Goal: Check status: Check status

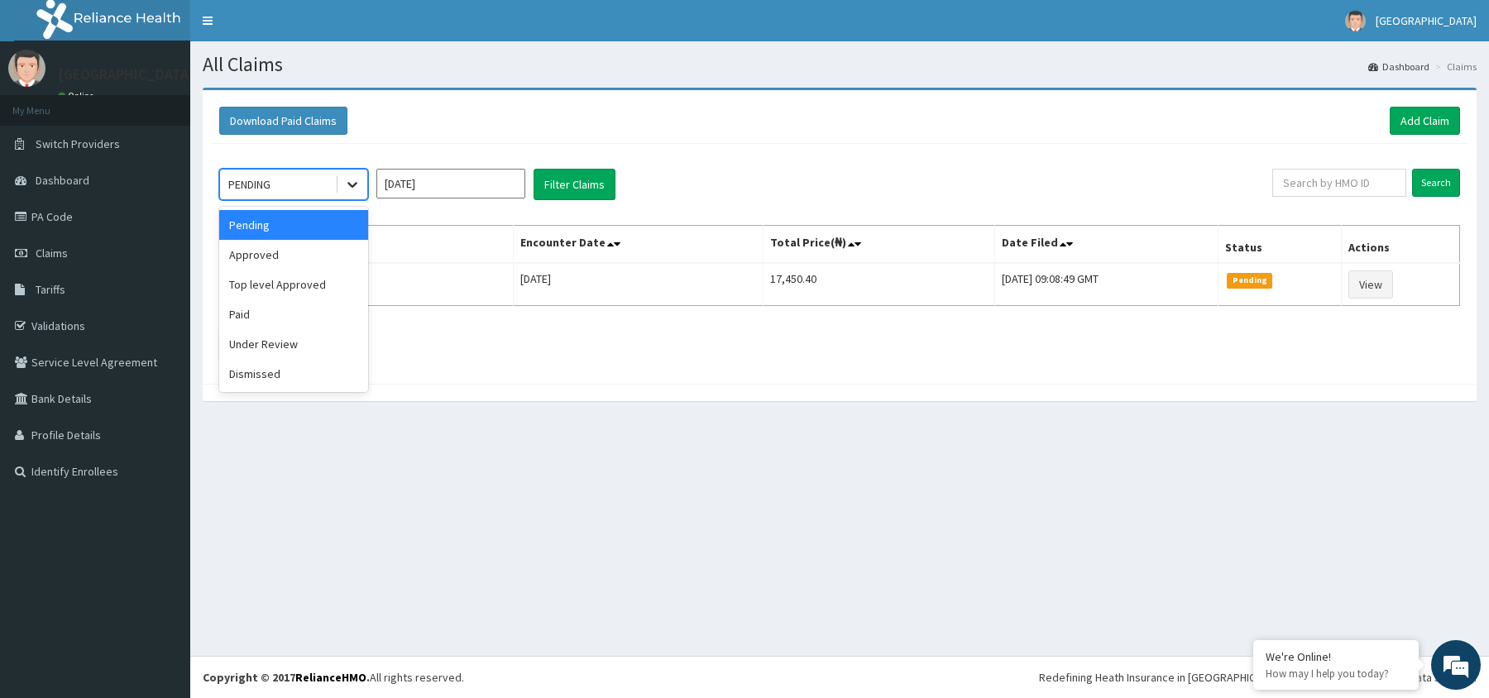
click at [352, 183] on icon at bounding box center [352, 184] width 17 height 17
click at [296, 314] on div "Paid" at bounding box center [293, 314] width 149 height 30
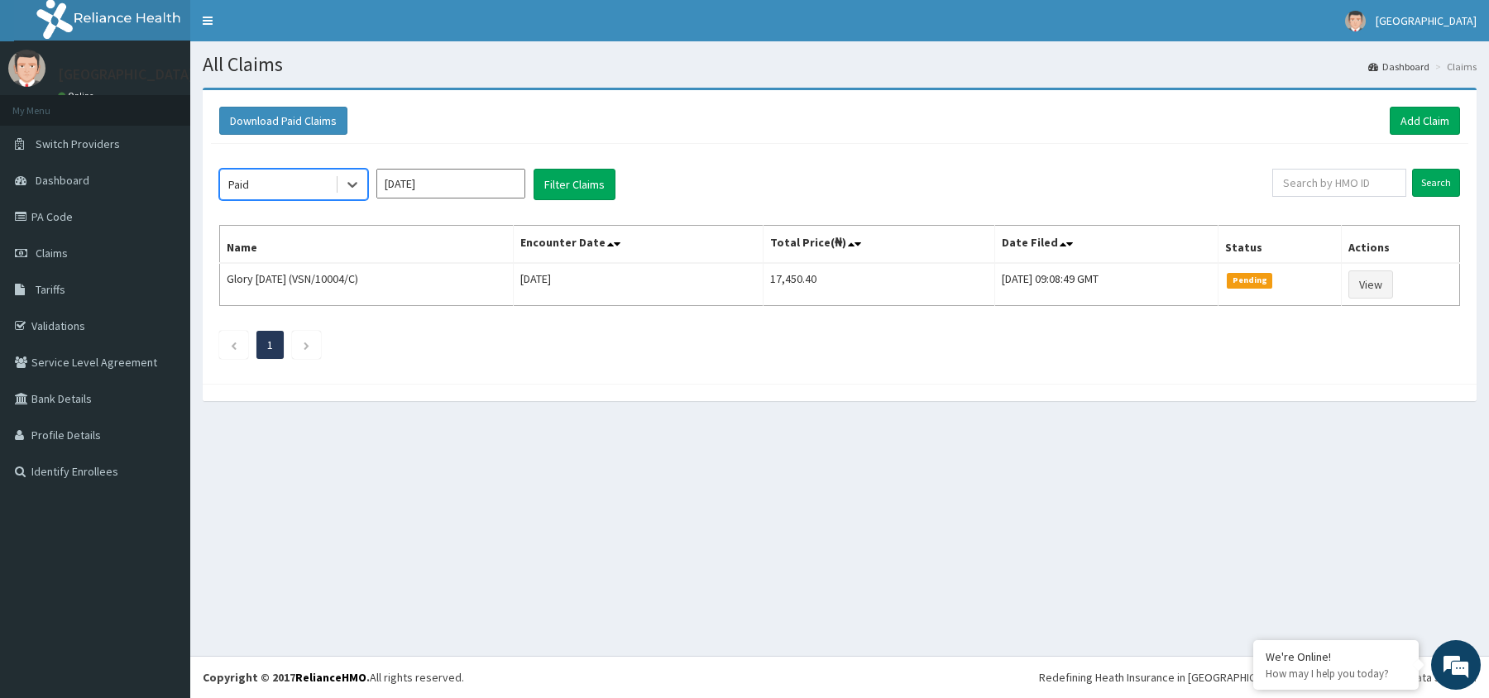
click at [511, 182] on input "[DATE]" at bounding box center [450, 184] width 149 height 30
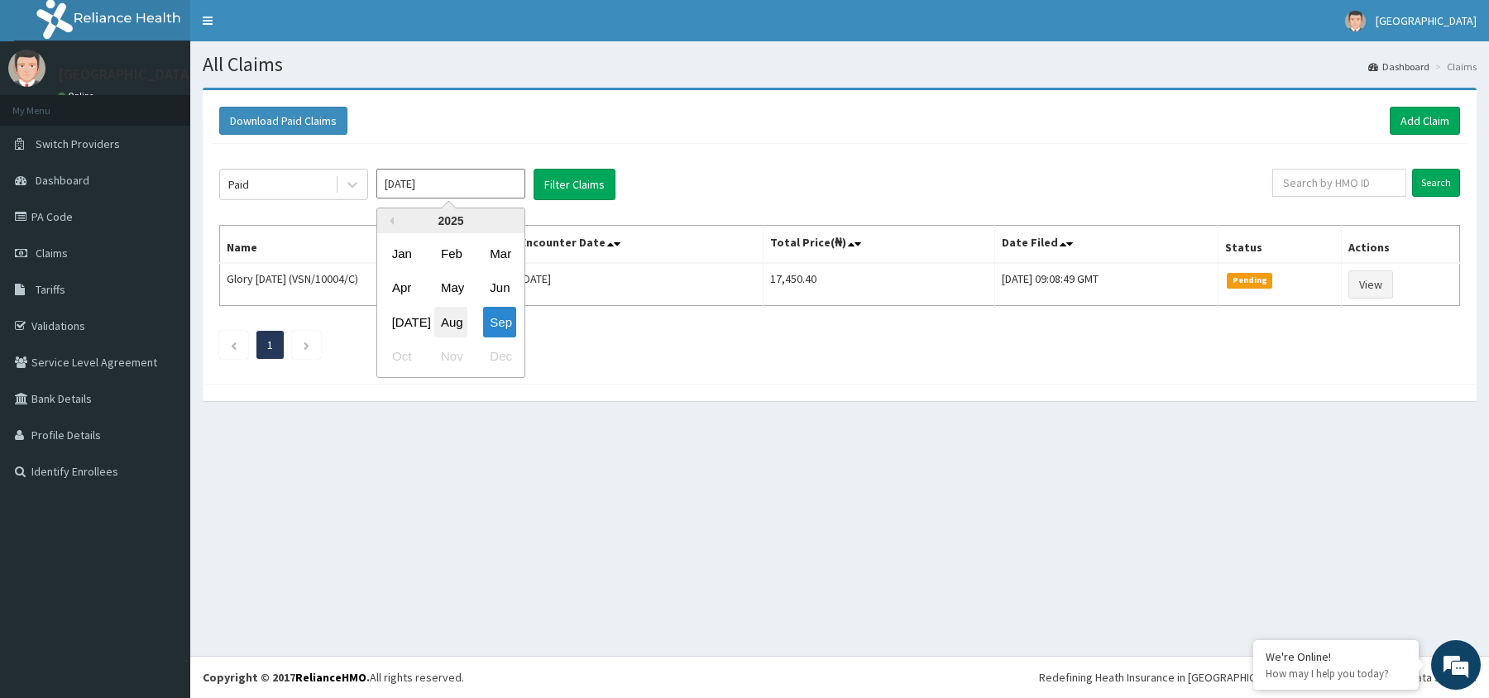
click at [451, 313] on div "Aug" at bounding box center [450, 322] width 33 height 31
type input "[DATE]"
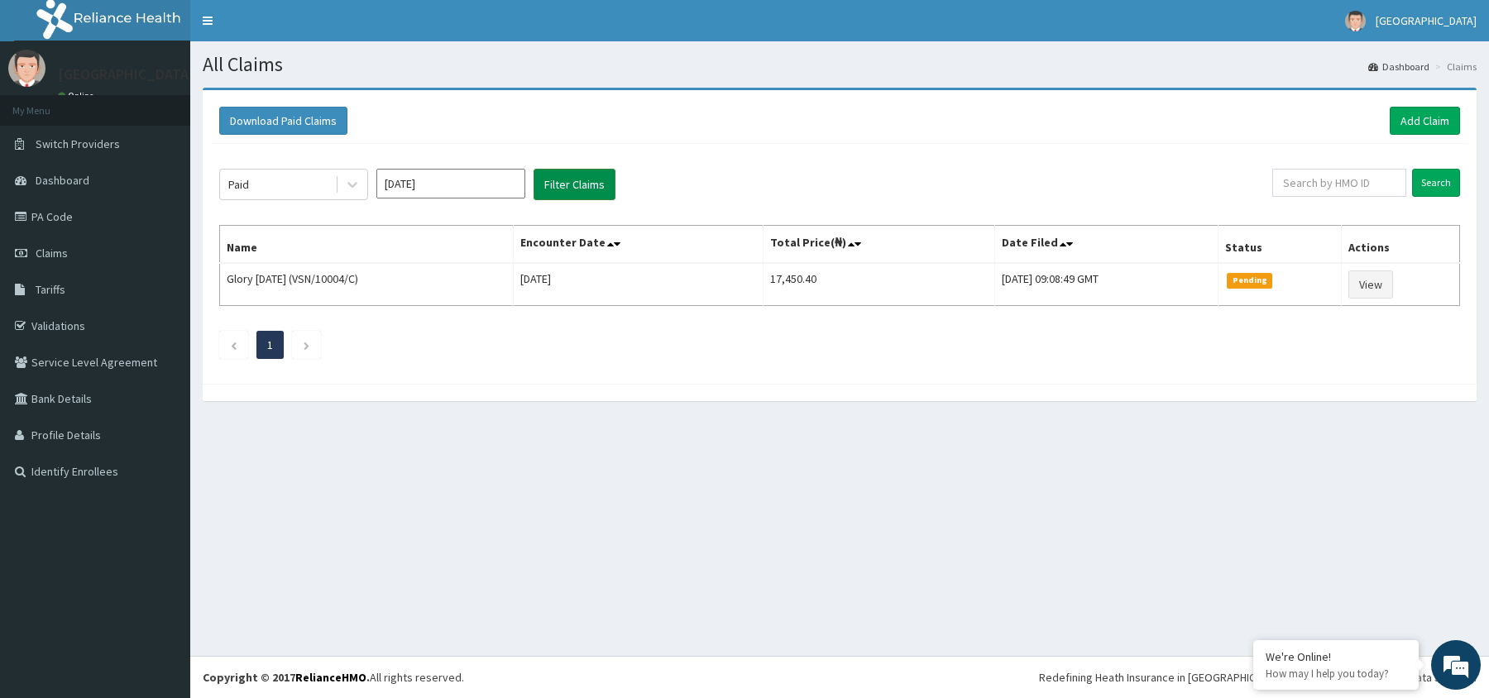
click at [579, 184] on button "Filter Claims" at bounding box center [574, 184] width 82 height 31
click at [579, 179] on button "Filter Claims" at bounding box center [574, 184] width 82 height 31
click at [574, 182] on button "Filter Claims" at bounding box center [574, 184] width 82 height 31
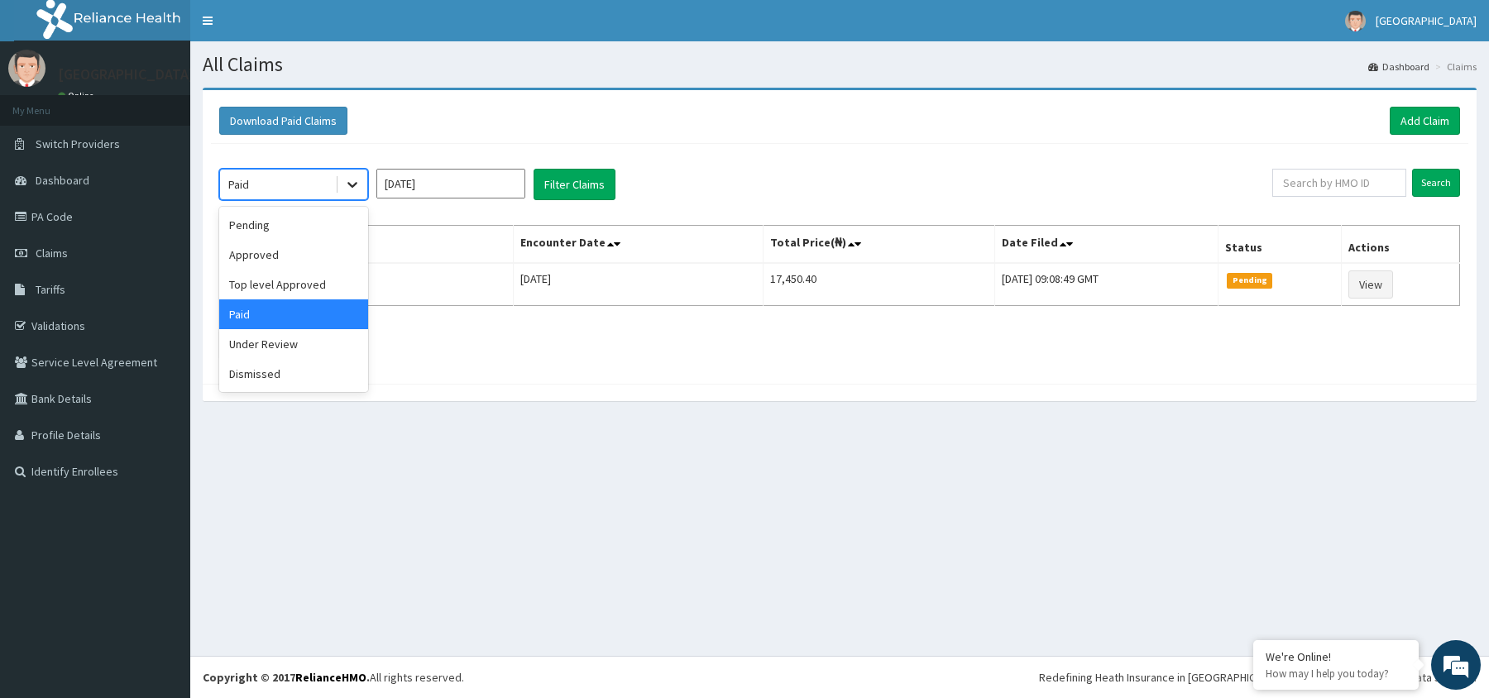
click at [354, 180] on icon at bounding box center [352, 184] width 17 height 17
click at [313, 314] on div "Paid" at bounding box center [293, 314] width 149 height 30
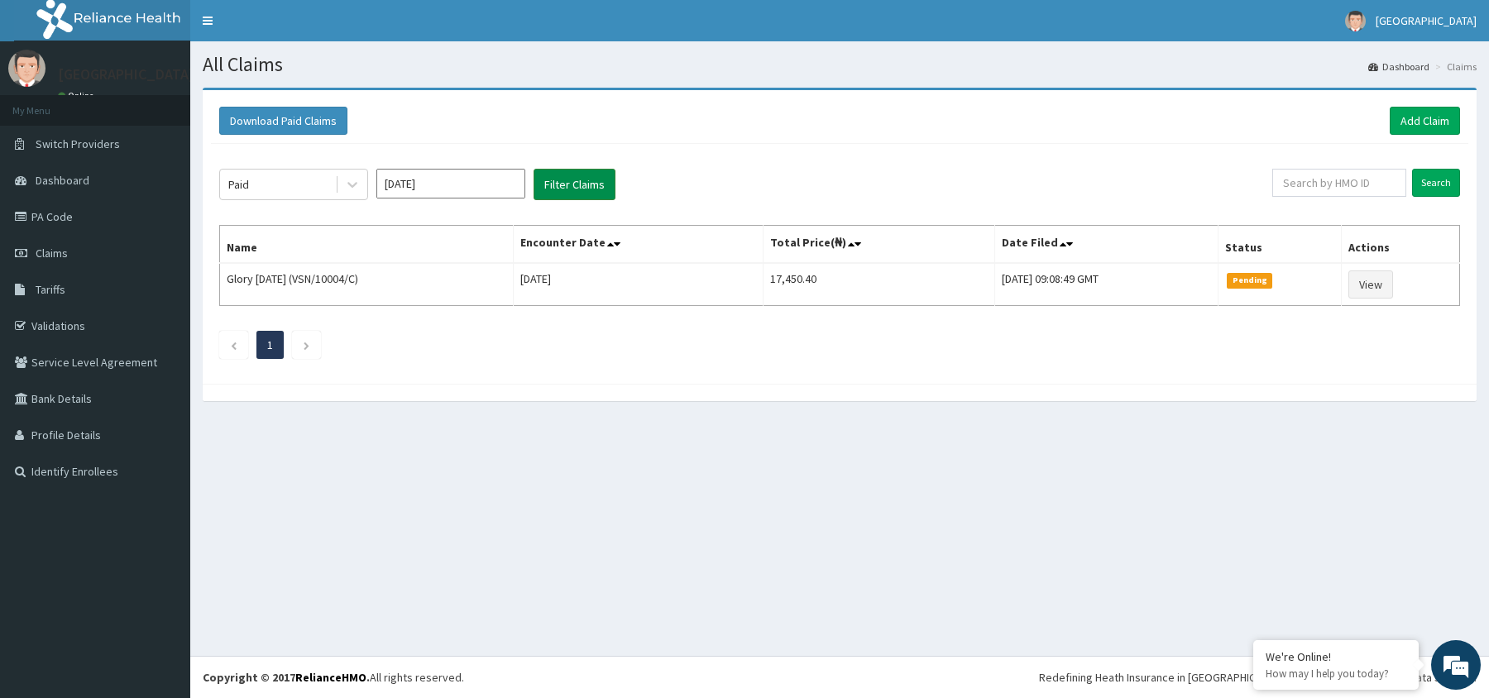
click at [576, 180] on button "Filter Claims" at bounding box center [574, 184] width 82 height 31
click at [1355, 179] on input "text" at bounding box center [1339, 183] width 134 height 28
type input "FCL/10247/A"
click at [1436, 182] on input "Search" at bounding box center [1436, 183] width 48 height 28
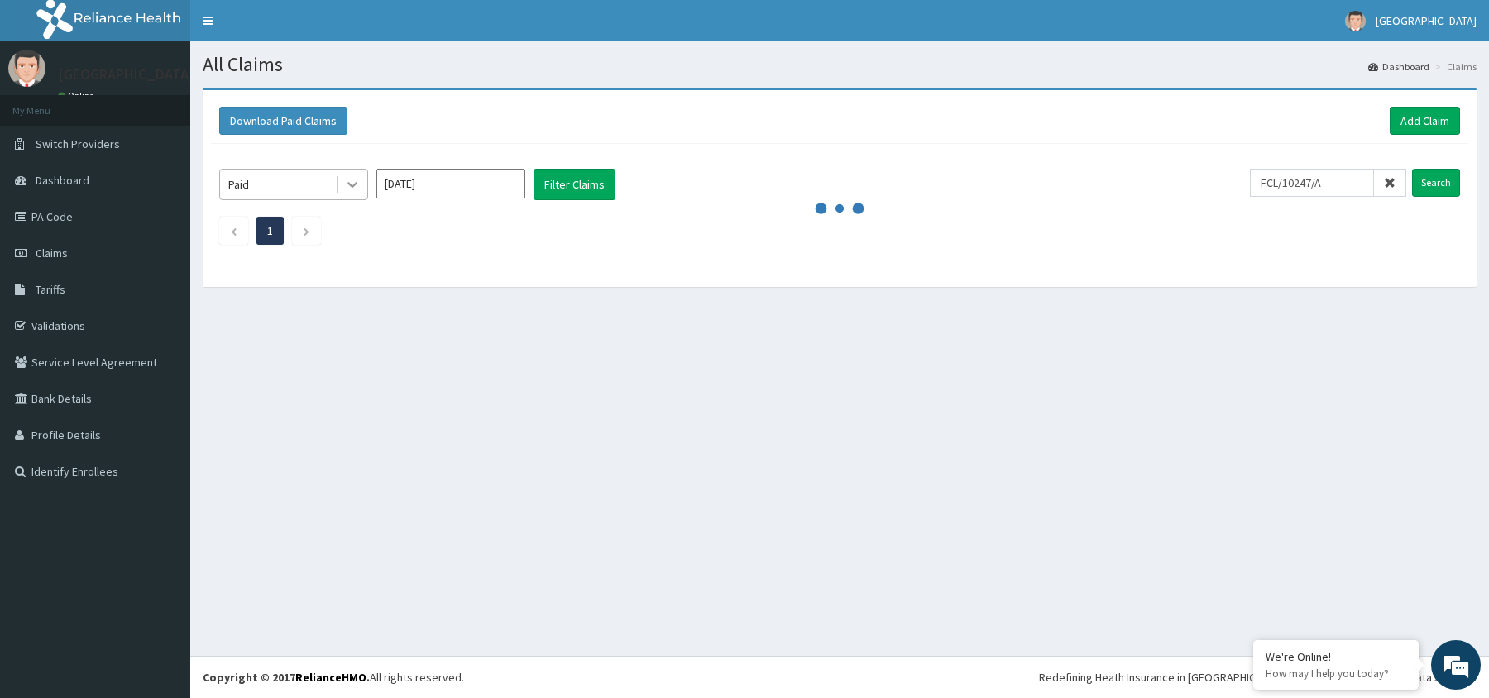
click at [349, 183] on icon at bounding box center [352, 184] width 17 height 17
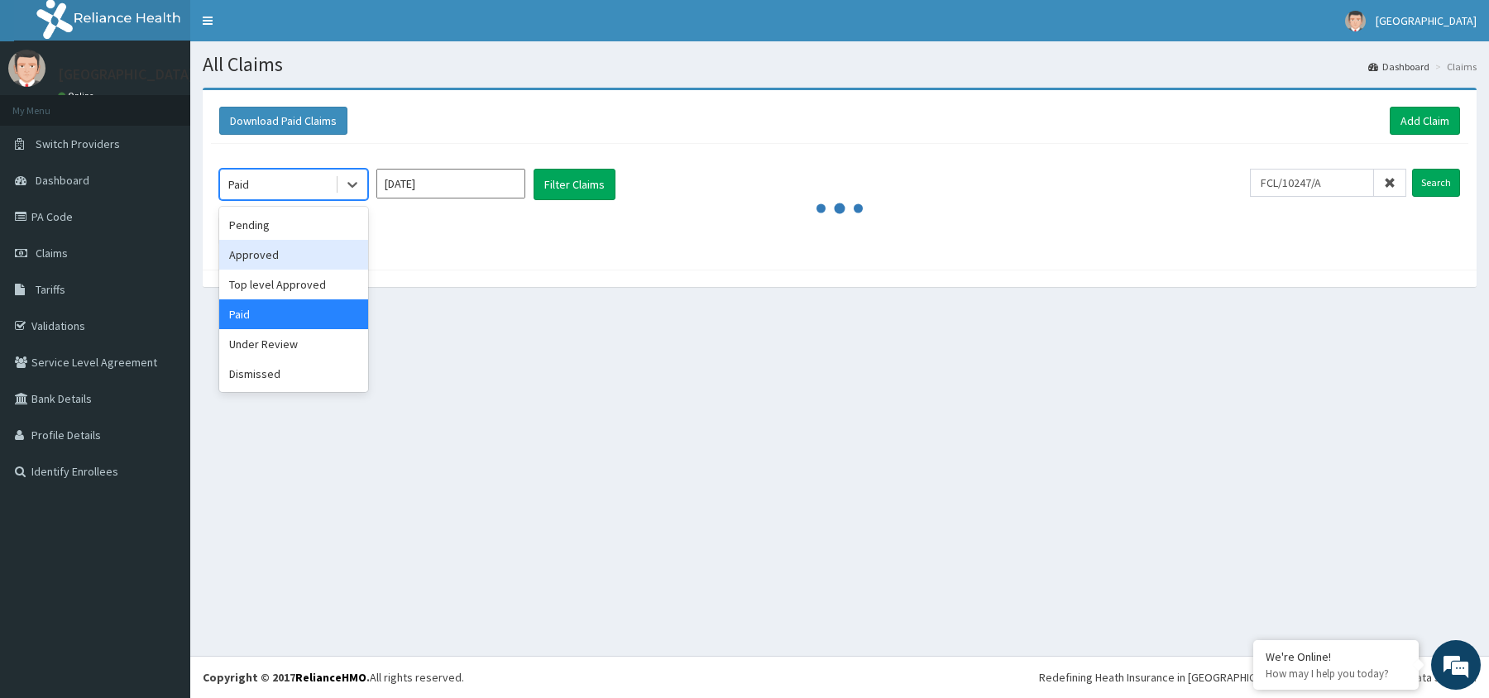
click at [289, 256] on div "Approved" at bounding box center [293, 255] width 149 height 30
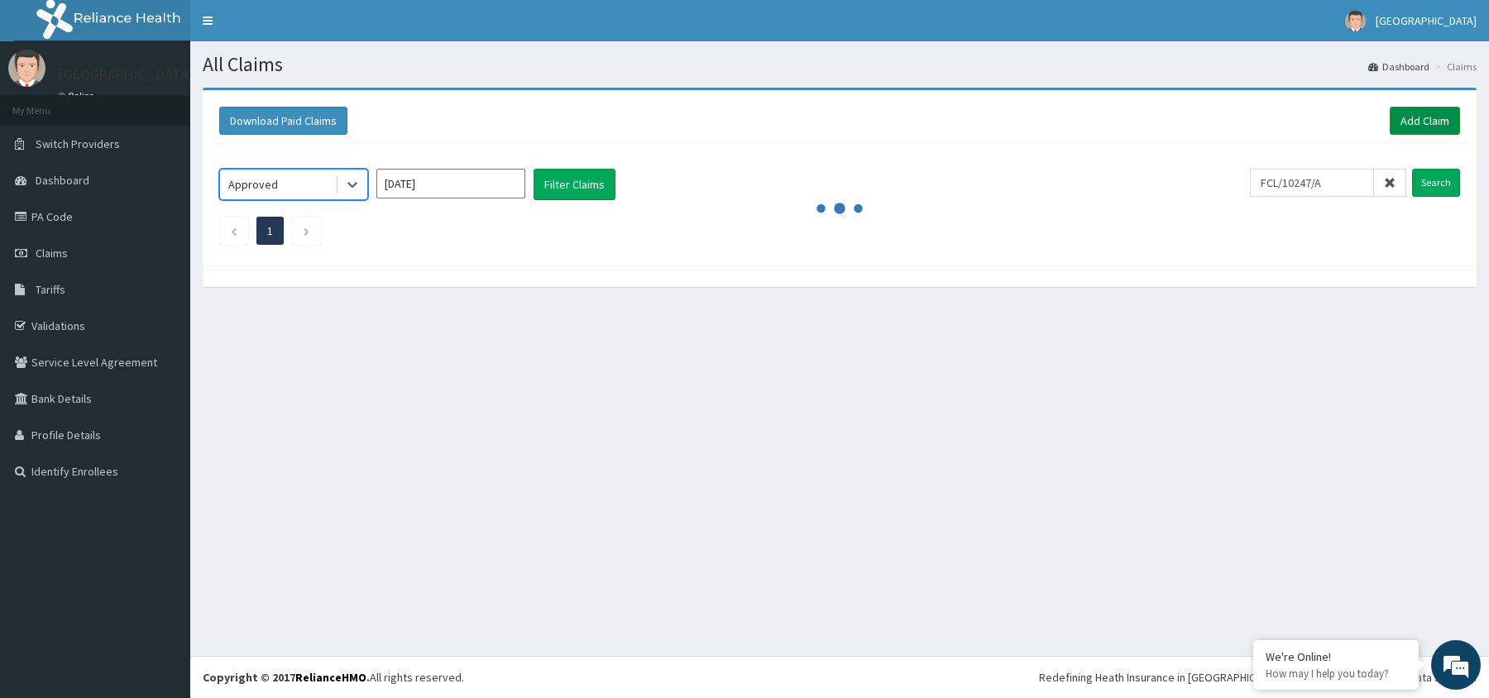
click at [1422, 117] on link "Add Claim" at bounding box center [1424, 121] width 70 height 28
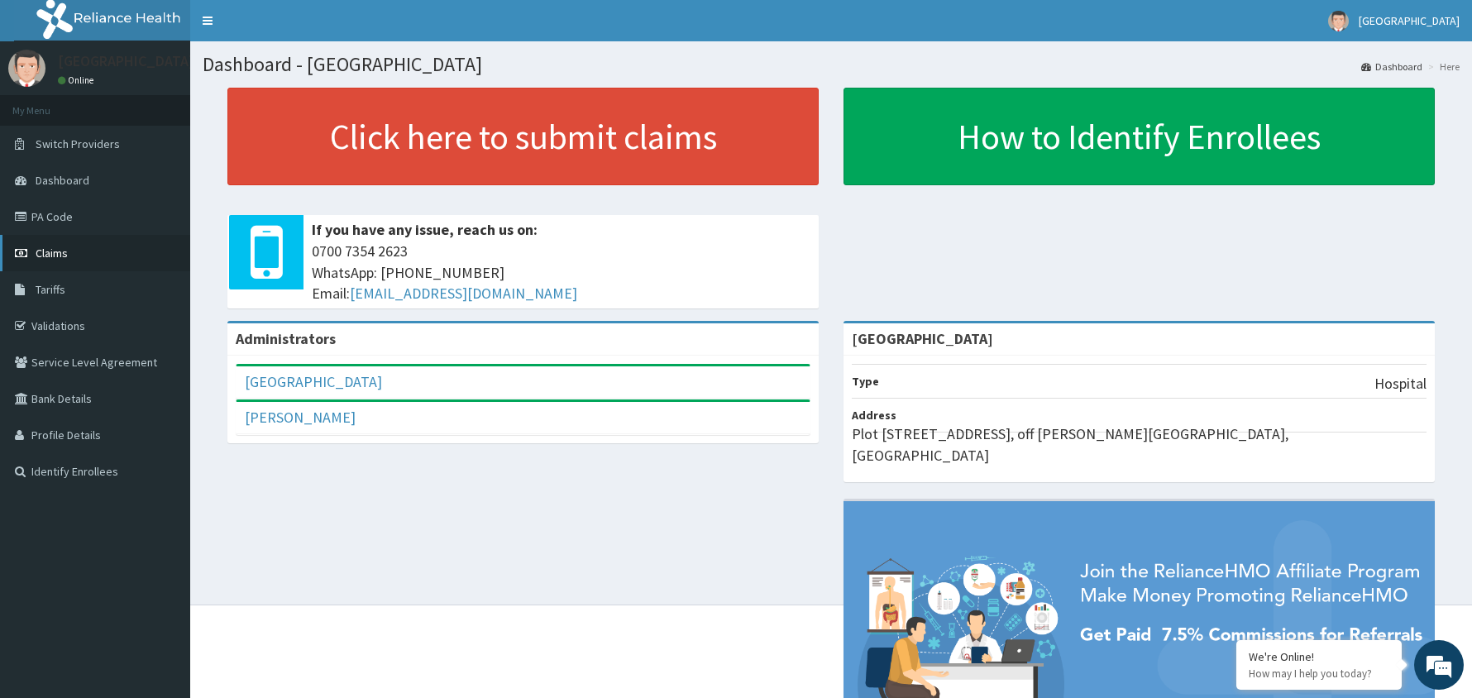
click at [50, 250] on span "Claims" at bounding box center [52, 253] width 32 height 15
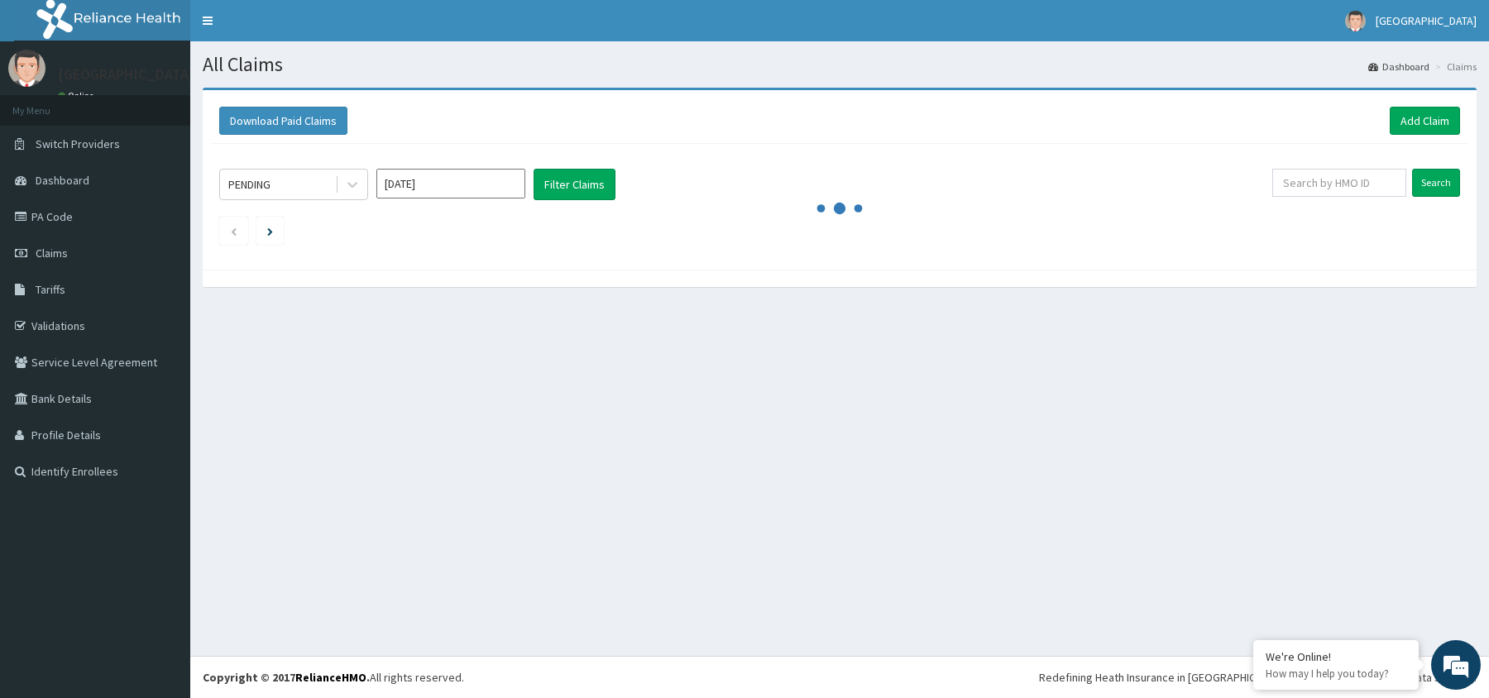
click at [356, 184] on icon at bounding box center [352, 186] width 10 height 6
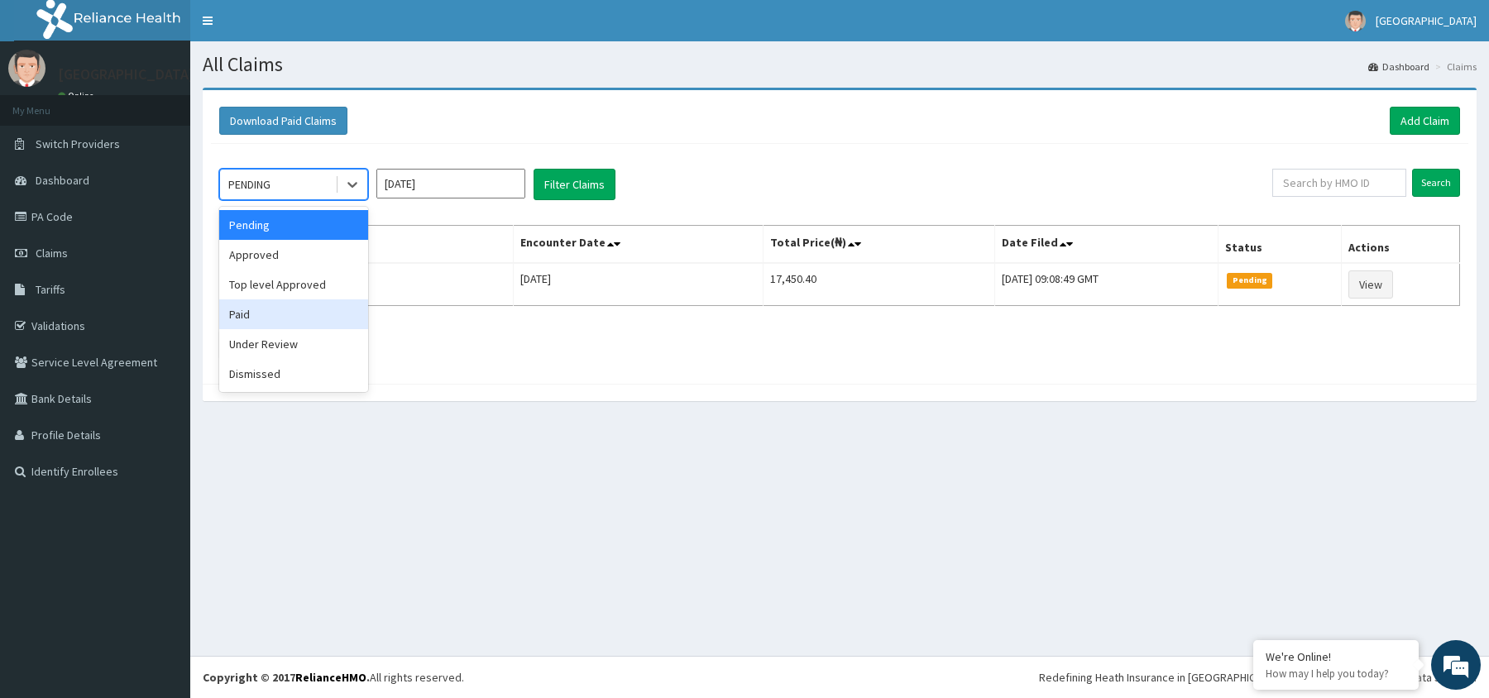
click at [318, 318] on div "Paid" at bounding box center [293, 314] width 149 height 30
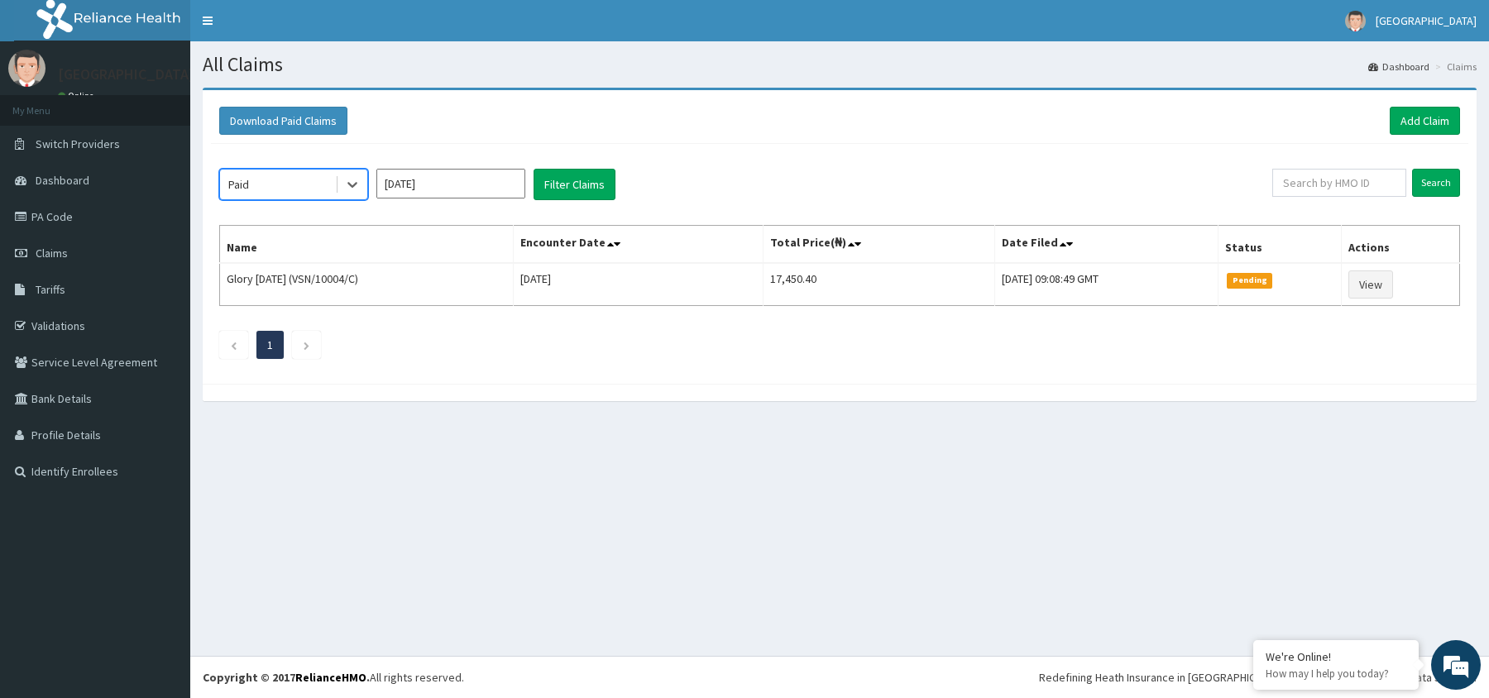
click at [514, 186] on input "[DATE]" at bounding box center [450, 184] width 149 height 30
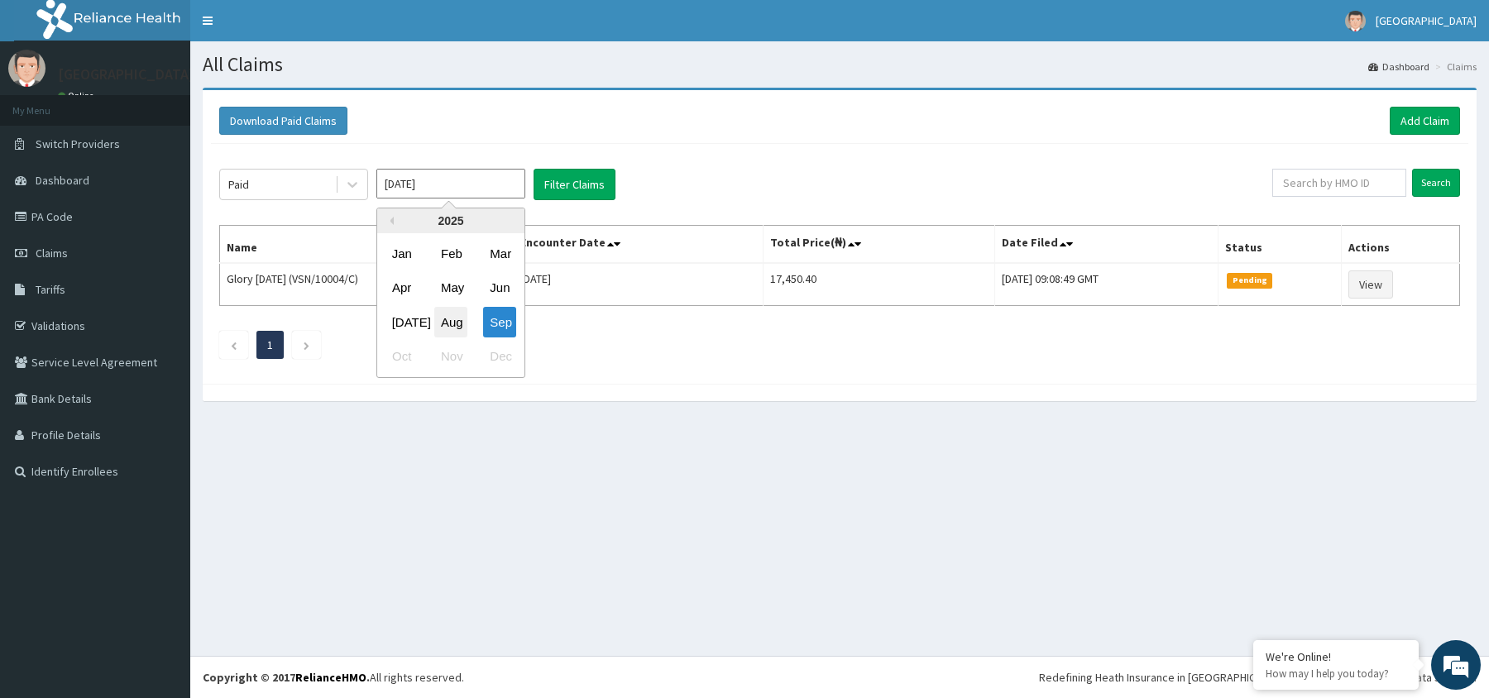
click at [450, 323] on div "Aug" at bounding box center [450, 322] width 33 height 31
type input "[DATE]"
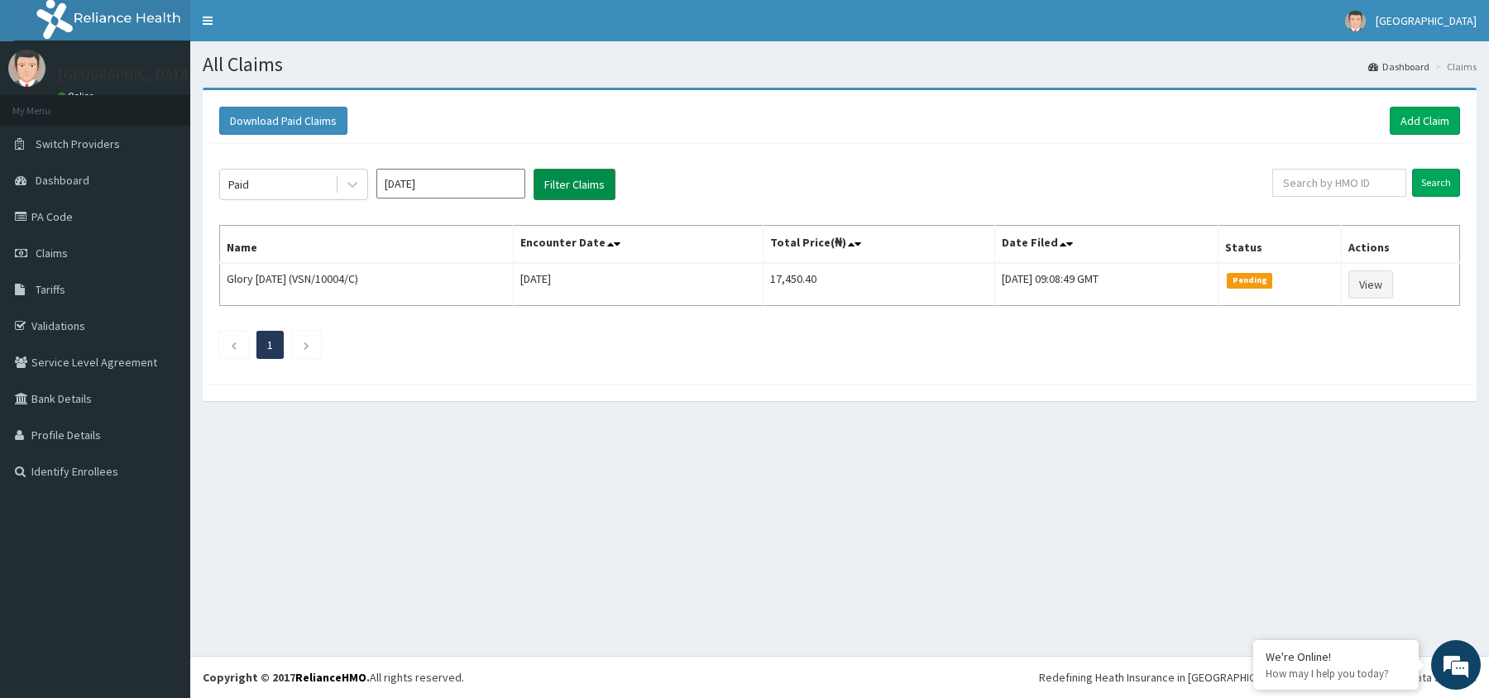
click at [582, 187] on button "Filter Claims" at bounding box center [574, 184] width 82 height 31
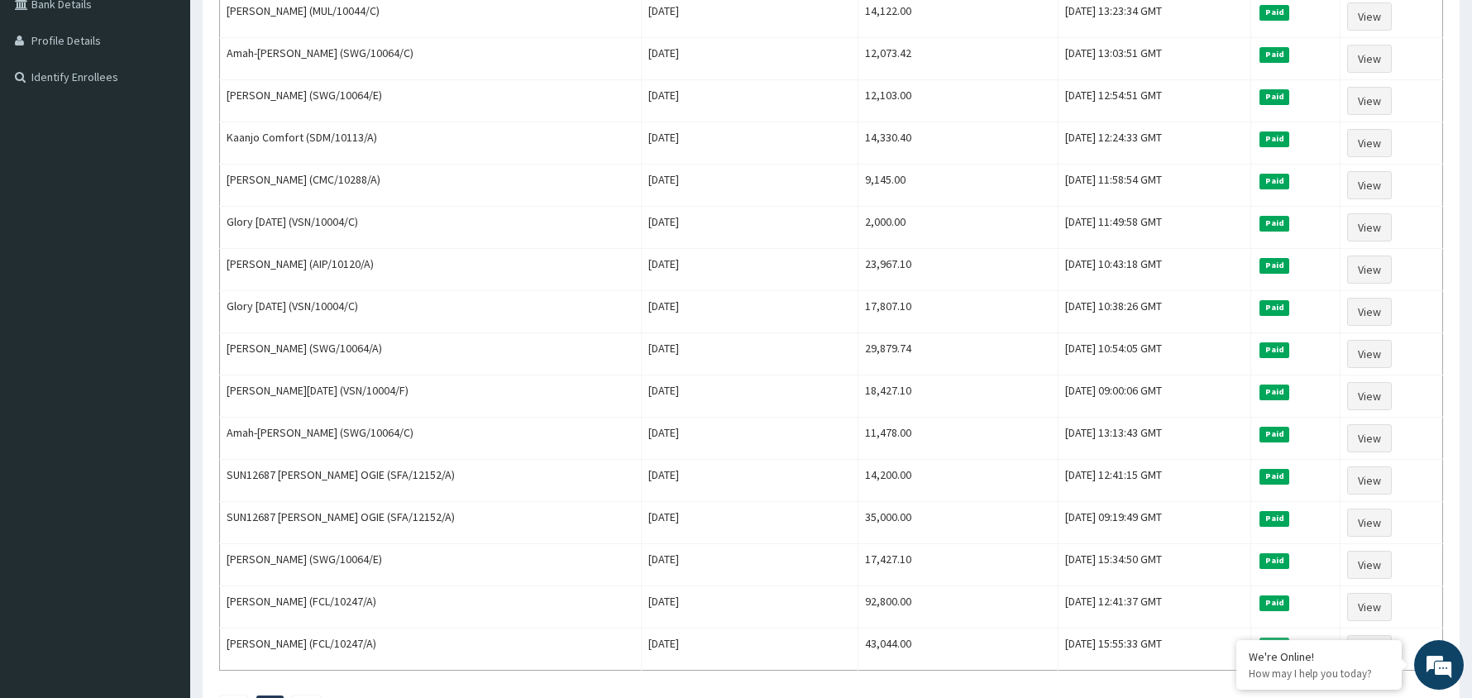
scroll to position [397, 0]
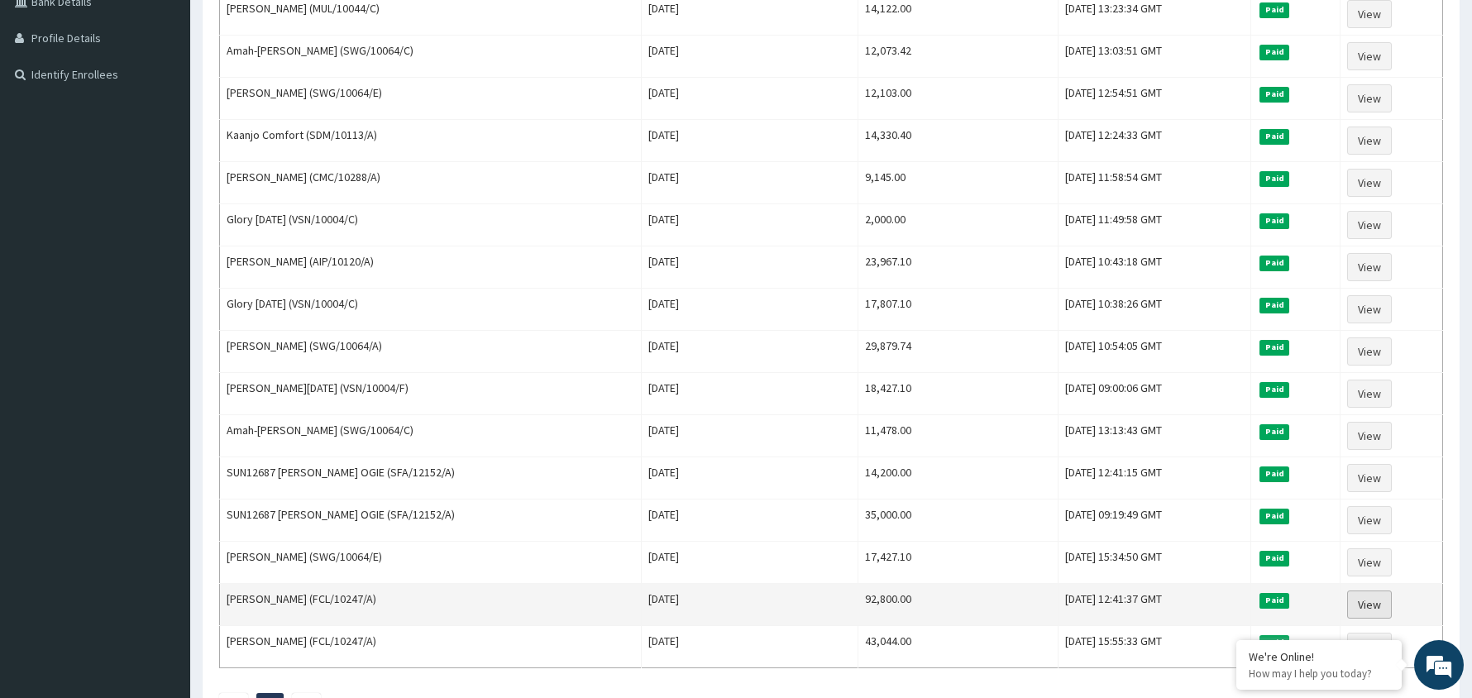
click at [1371, 619] on link "View" at bounding box center [1369, 604] width 45 height 28
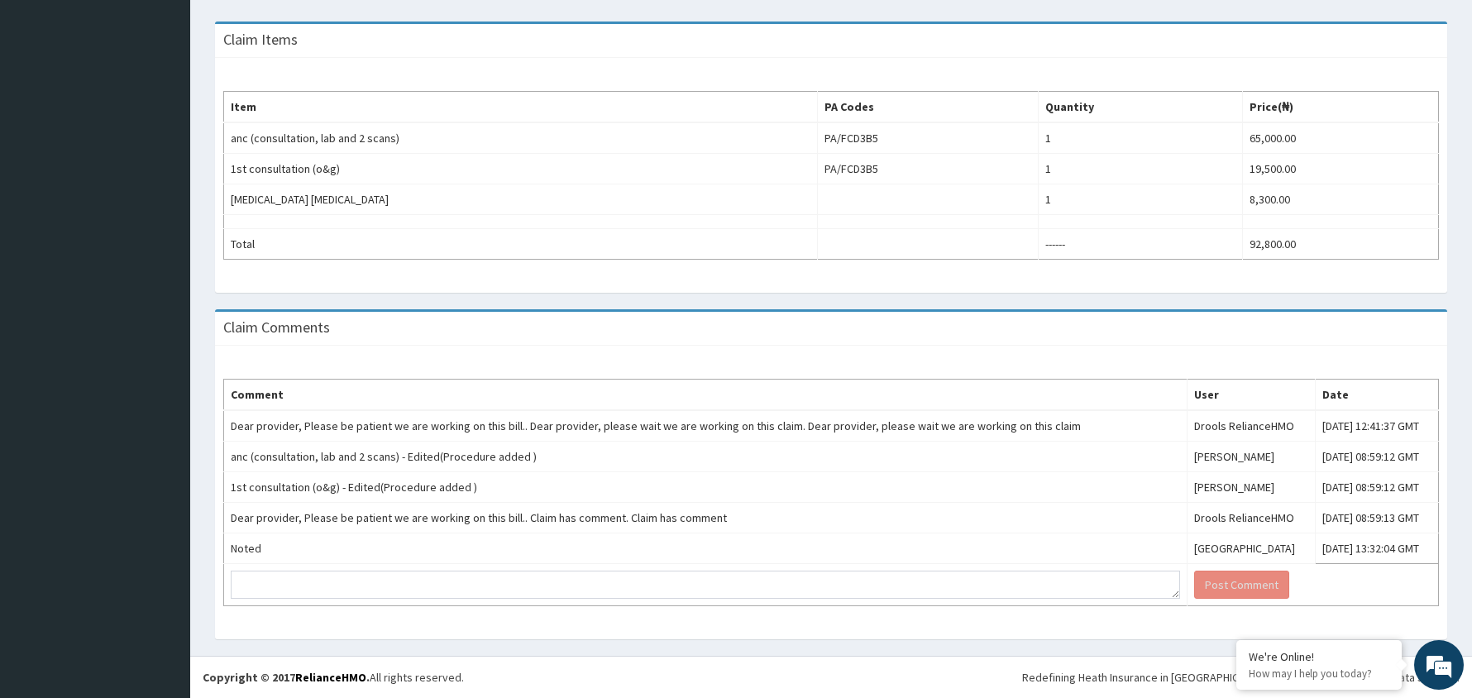
scroll to position [533, 0]
